Goal: Task Accomplishment & Management: Complete application form

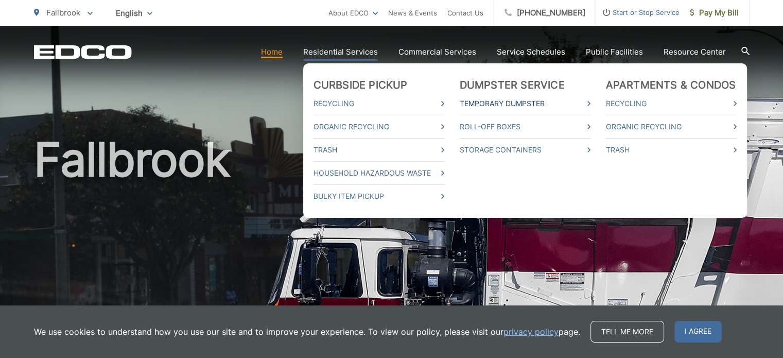
click at [471, 101] on link "Temporary Dumpster" at bounding box center [525, 103] width 131 height 12
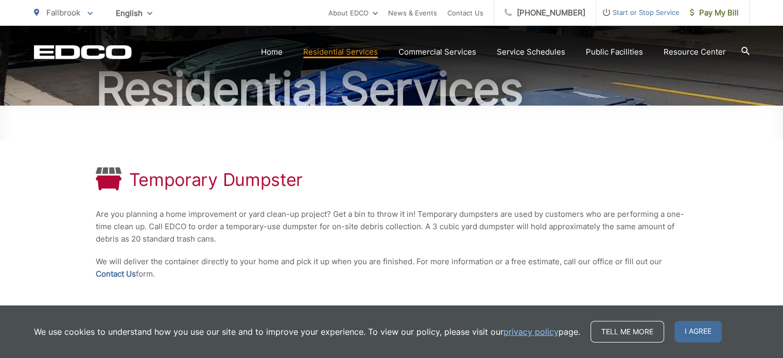
scroll to position [101, 0]
click at [107, 270] on link "Contact Us" at bounding box center [116, 273] width 40 height 12
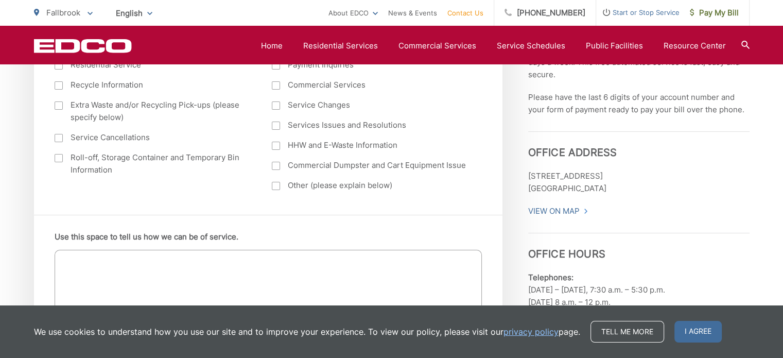
scroll to position [516, 0]
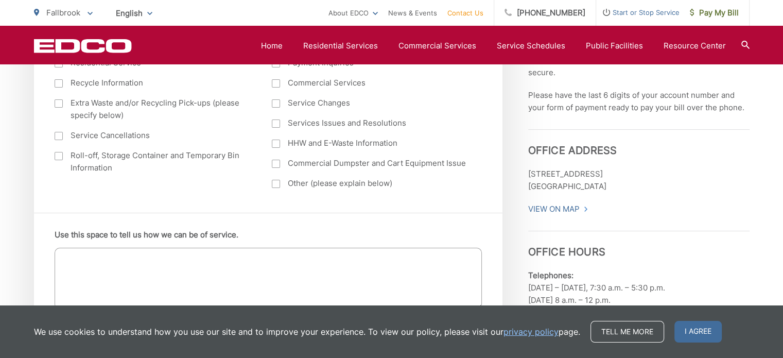
click at [58, 157] on div at bounding box center [59, 156] width 8 height 8
click at [0, 0] on input "Roll-off, Storage Container and Temporary Bin Information" at bounding box center [0, 0] width 0 height 0
click at [101, 261] on textarea "Use this space to tell us how we can be of service." at bounding box center [268, 279] width 427 height 62
type textarea "H"
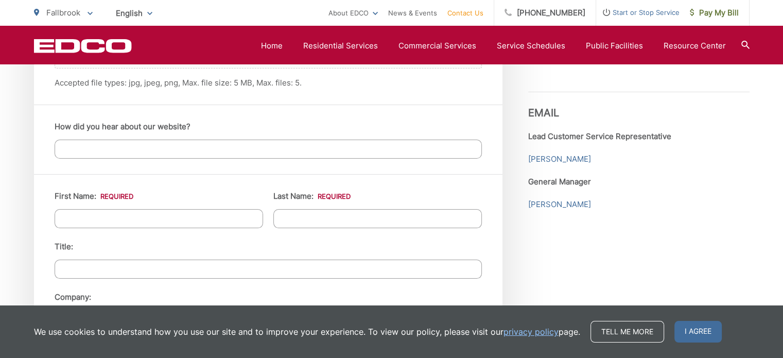
scroll to position [858, 0]
type textarea "I am planning a yard clean up. what is the least expensive green wast dumpster …"
click at [206, 217] on input "First Name: *" at bounding box center [159, 217] width 208 height 19
type input "Nancy"
type input "A Findlay"
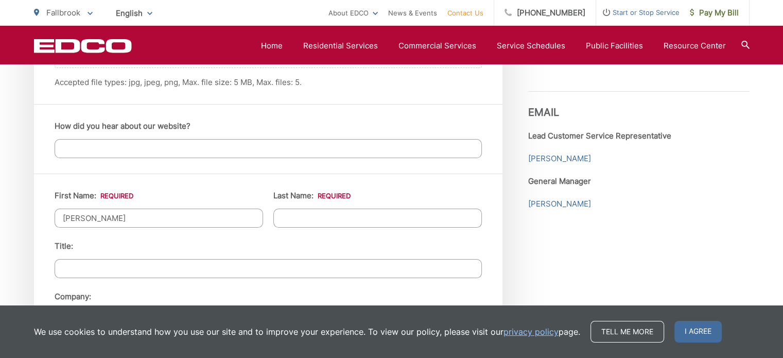
type input "1611 Camino De Nog"
type input "Fallbrook"
type input "92028"
type input "(760) 586-7782"
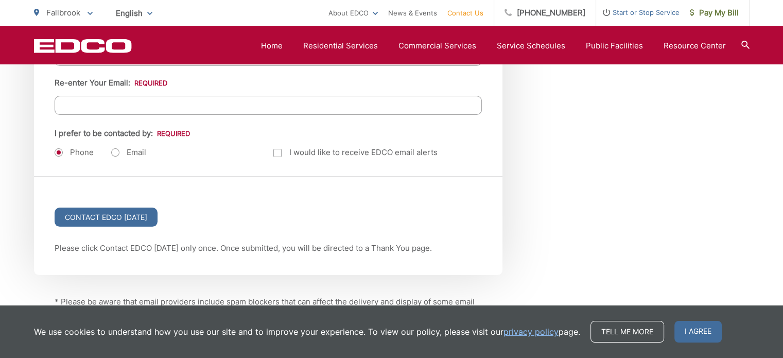
scroll to position [1376, 0]
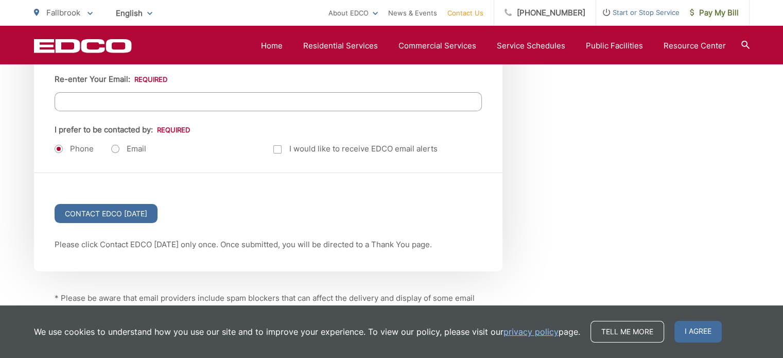
click at [115, 144] on label "Email" at bounding box center [128, 149] width 35 height 10
radio input "true"
click at [58, 144] on label "Phone" at bounding box center [74, 149] width 39 height 10
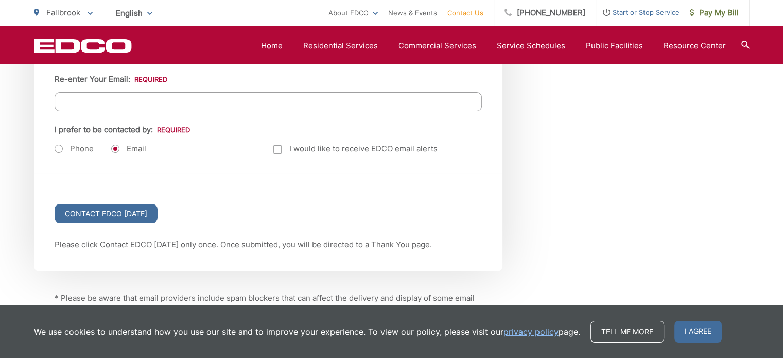
radio input "true"
click at [114, 144] on label "Email" at bounding box center [128, 149] width 35 height 10
radio input "true"
click at [103, 208] on input "Contact EDCO Today" at bounding box center [106, 213] width 103 height 19
